Goal: Information Seeking & Learning: Find specific page/section

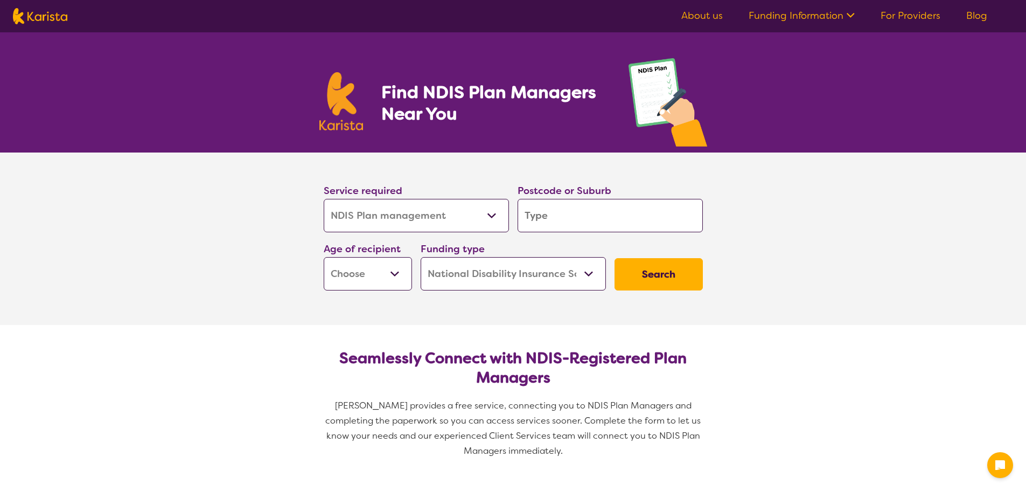
select select "NDIS Plan management"
select select "NDIS"
select select "NDIS Plan management"
select select "NDIS"
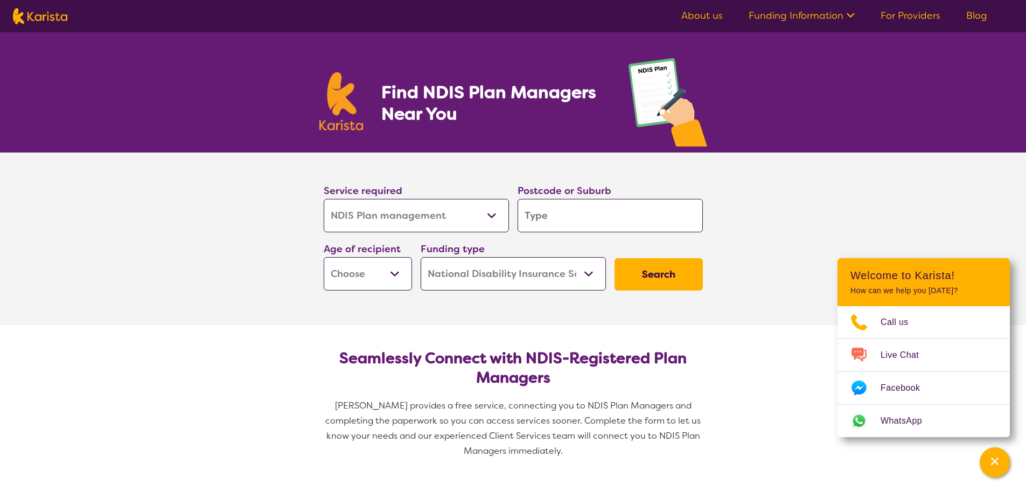
click at [598, 215] on input "search" at bounding box center [610, 215] width 185 height 33
click at [519, 285] on select "Home Care Package (HCP) National Disability Insurance Scheme (NDIS) I don't know" at bounding box center [513, 273] width 185 height 33
click at [801, 306] on section "Service required Allied Health Assistant Assessment ([MEDICAL_DATA] or [MEDICAL…" at bounding box center [513, 238] width 1026 height 172
click at [707, 15] on link "About us" at bounding box center [702, 15] width 41 height 13
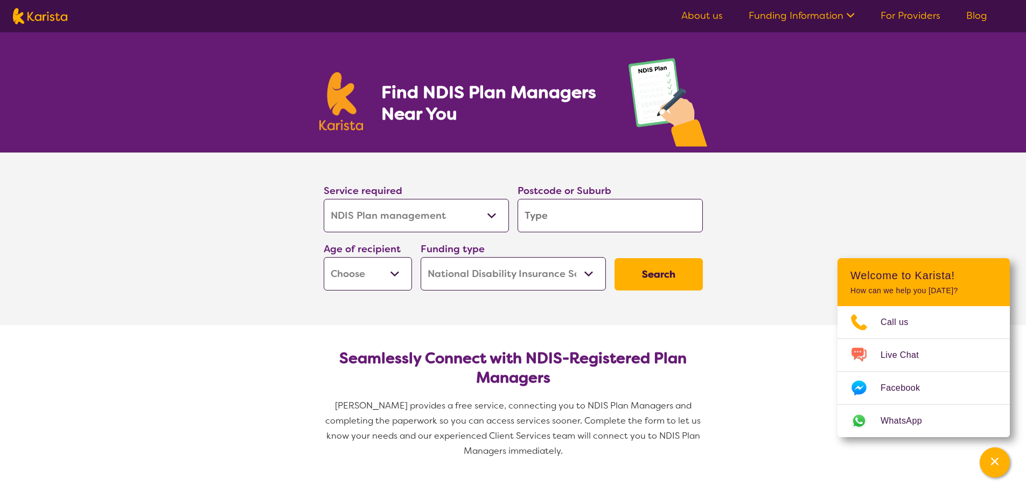
click at [542, 219] on input "search" at bounding box center [610, 215] width 185 height 33
type input "2259"
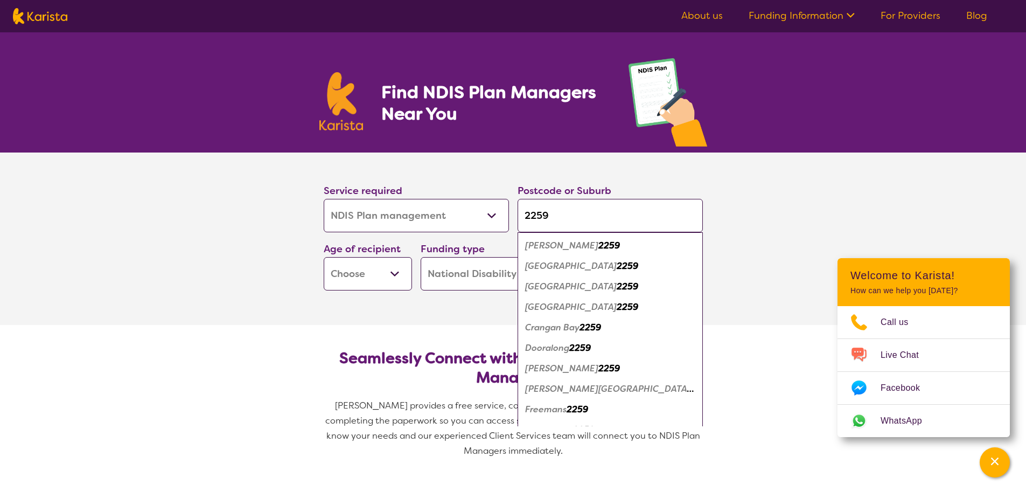
click at [379, 277] on select "Early Childhood - 0 to 9 Child - 10 to 11 Adolescent - 12 to 17 Adult - 18 to 6…" at bounding box center [368, 273] width 88 height 33
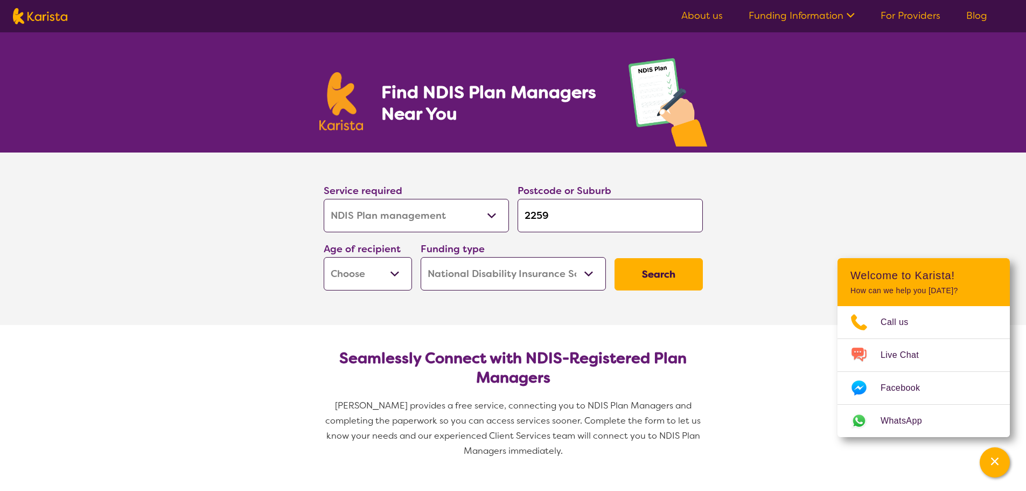
select select "AD"
click at [324, 257] on select "Early Childhood - 0 to 9 Child - 10 to 11 Adolescent - 12 to 17 Adult - 18 to 6…" at bounding box center [368, 273] width 88 height 33
select select "AD"
click at [490, 279] on select "Home Care Package (HCP) National Disability Insurance Scheme (NDIS) I don't know" at bounding box center [513, 273] width 185 height 33
select select "HCP"
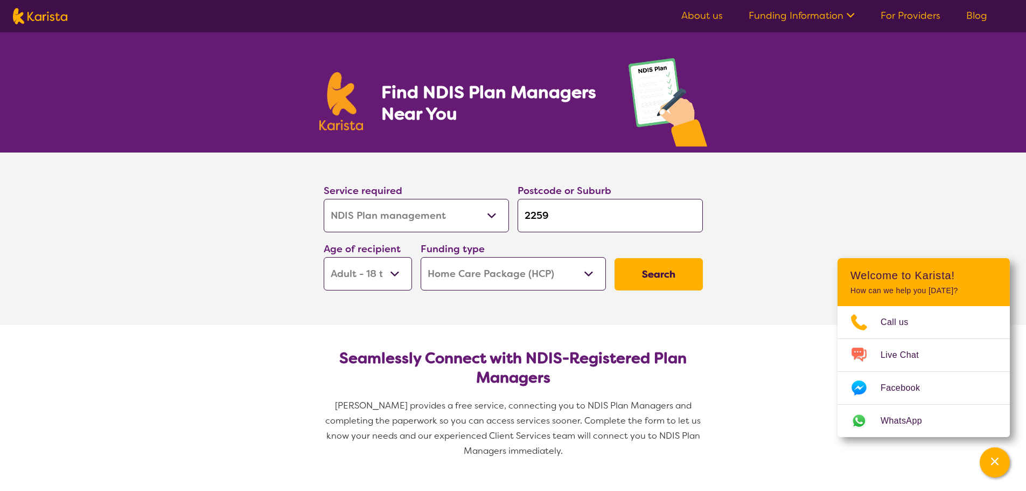
click at [421, 257] on select "Home Care Package (HCP) National Disability Insurance Scheme (NDIS) I don't know" at bounding box center [513, 273] width 185 height 33
select select "HCP"
click at [650, 277] on button "Search" at bounding box center [659, 274] width 88 height 32
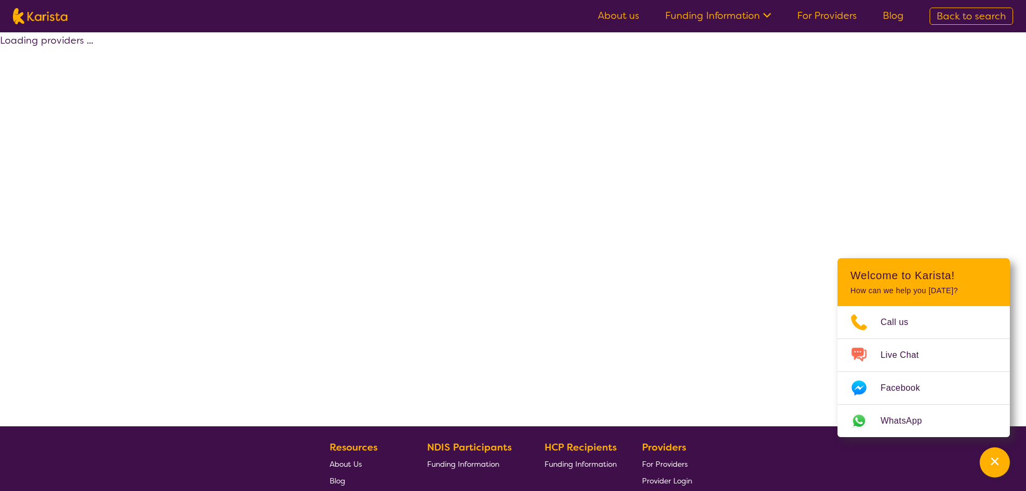
select select "HCP"
select select "NDIS Plan management"
select select "AD"
